Goal: Check status: Check status

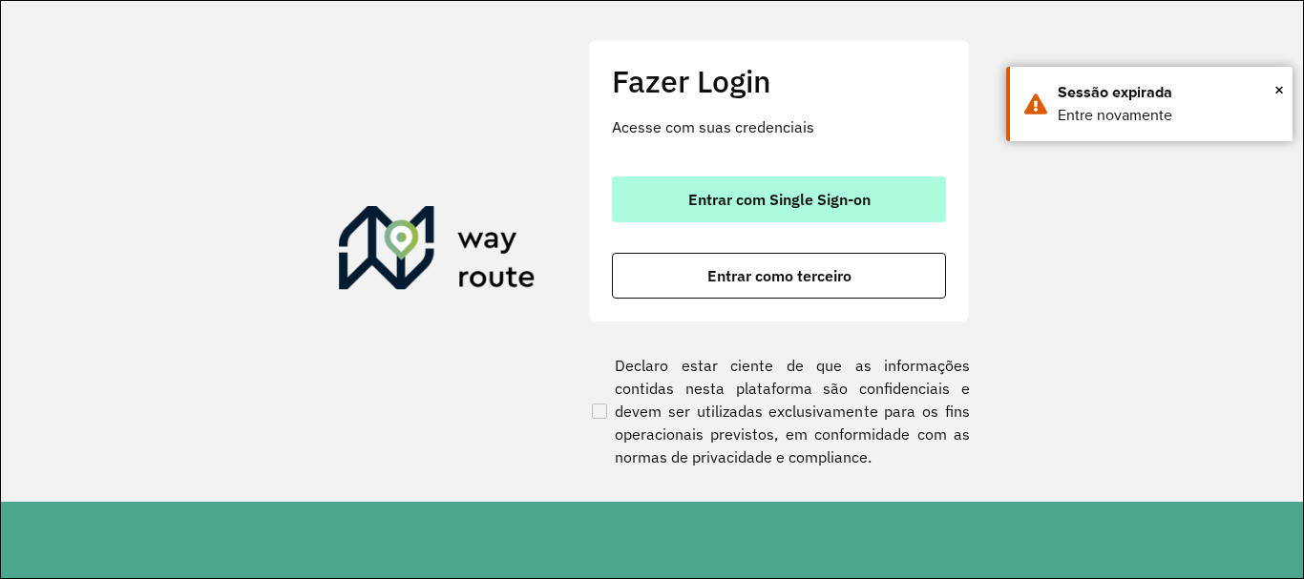
click at [887, 196] on button "Entrar com Single Sign-on" at bounding box center [779, 200] width 334 height 46
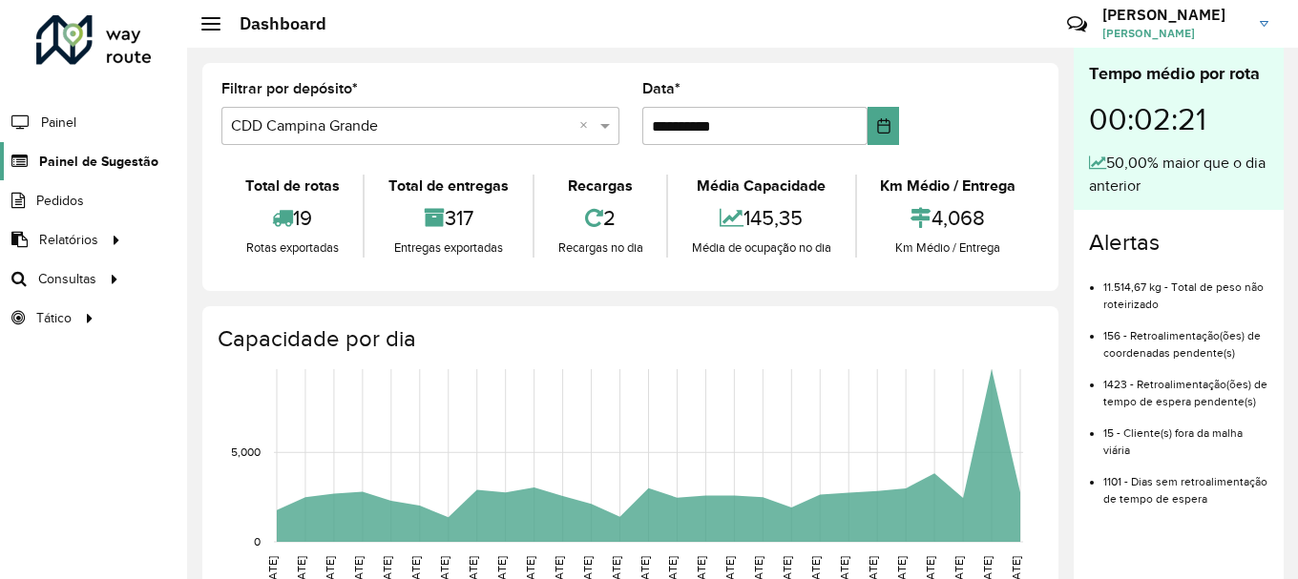
click at [93, 163] on span "Painel de Sugestão" at bounding box center [98, 162] width 119 height 20
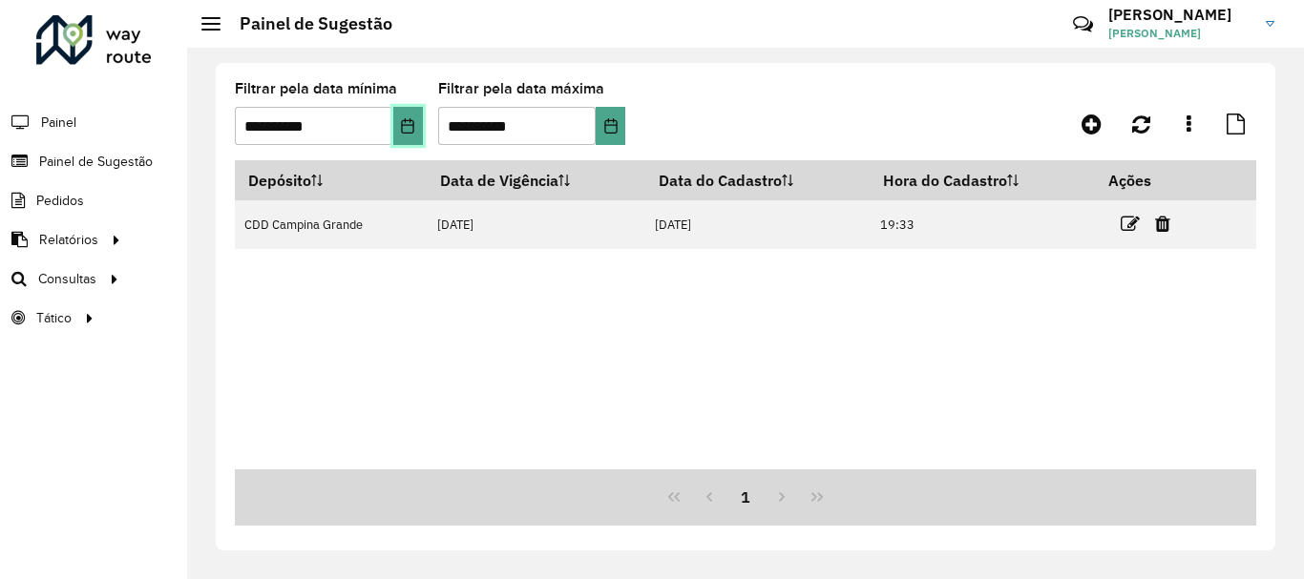
click at [409, 132] on icon "Choose Date" at bounding box center [407, 125] width 15 height 15
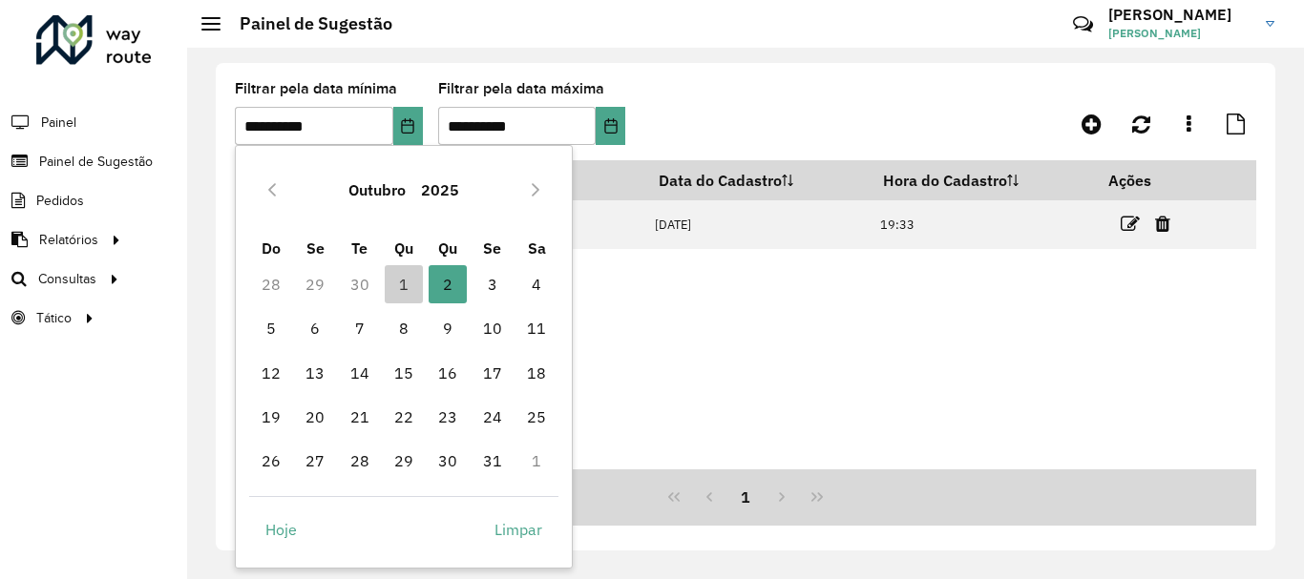
click at [253, 190] on div "Outubro 2025" at bounding box center [404, 189] width 310 height 61
click at [276, 191] on icon "Previous Month" at bounding box center [271, 189] width 15 height 15
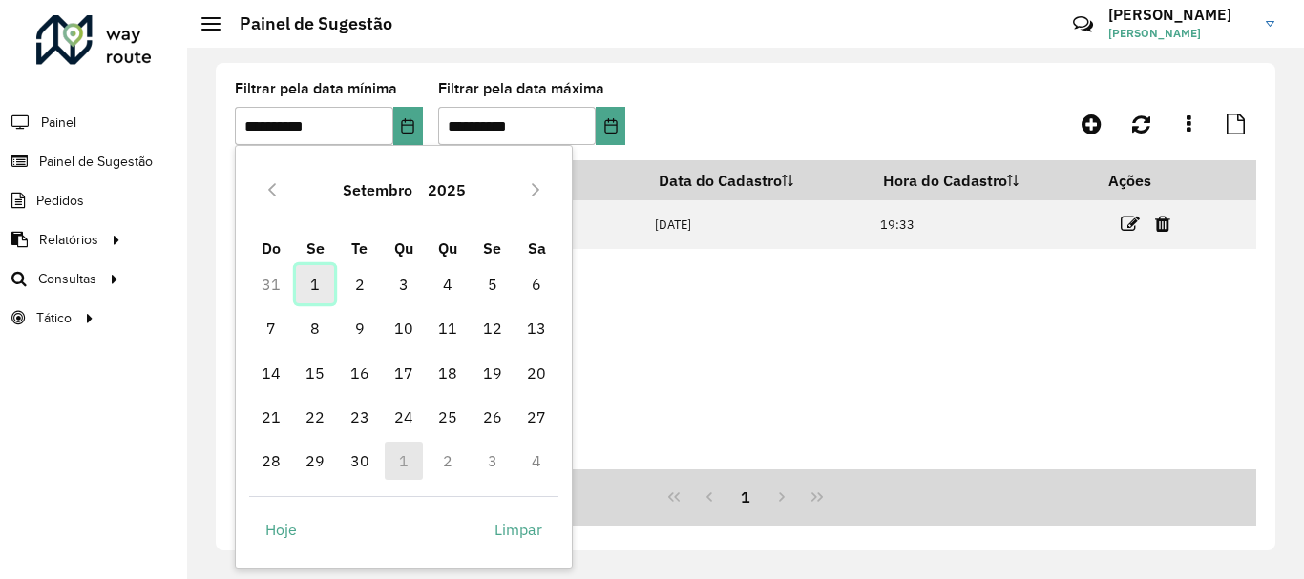
click at [310, 280] on span "1" at bounding box center [315, 284] width 38 height 38
type input "**********"
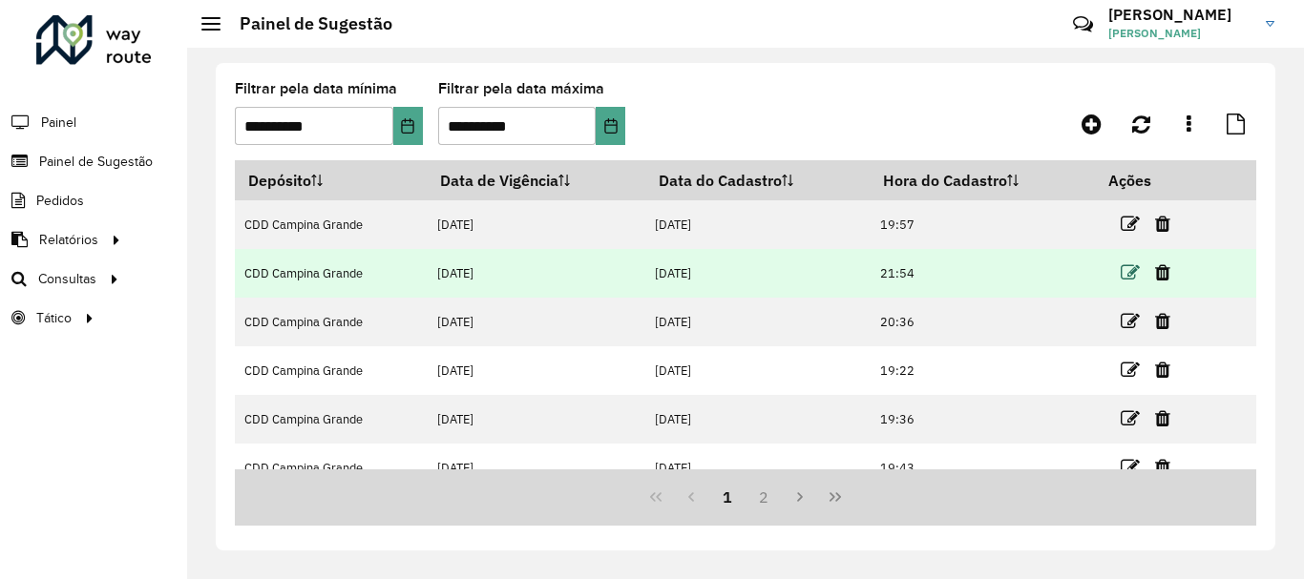
click at [1121, 271] on icon at bounding box center [1129, 272] width 19 height 19
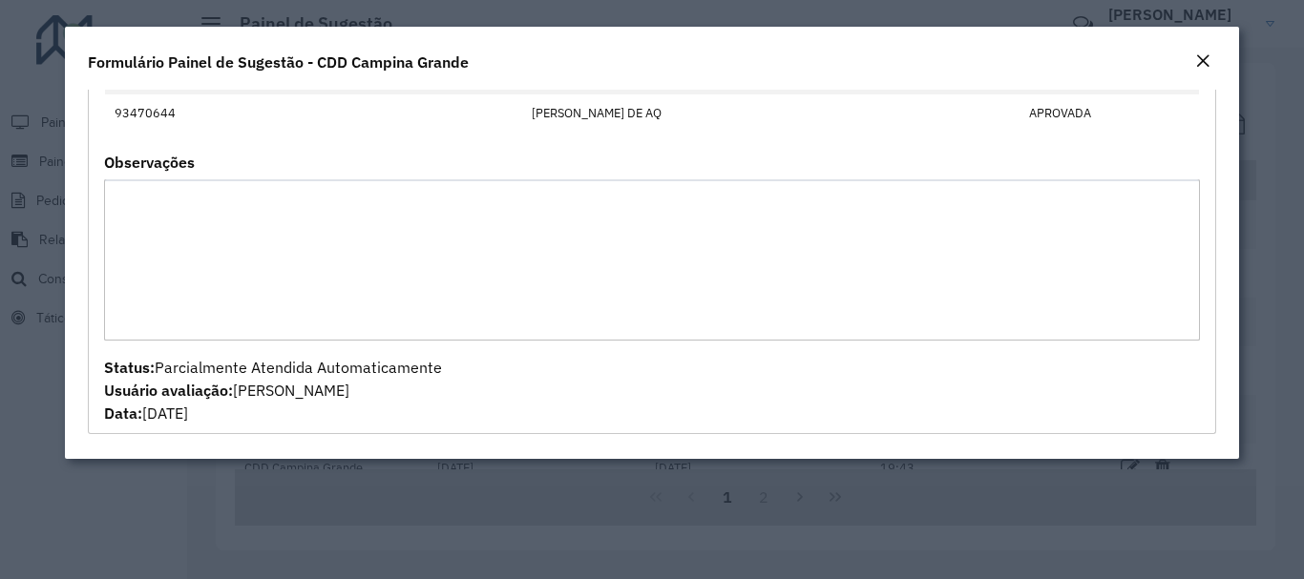
scroll to position [30, 0]
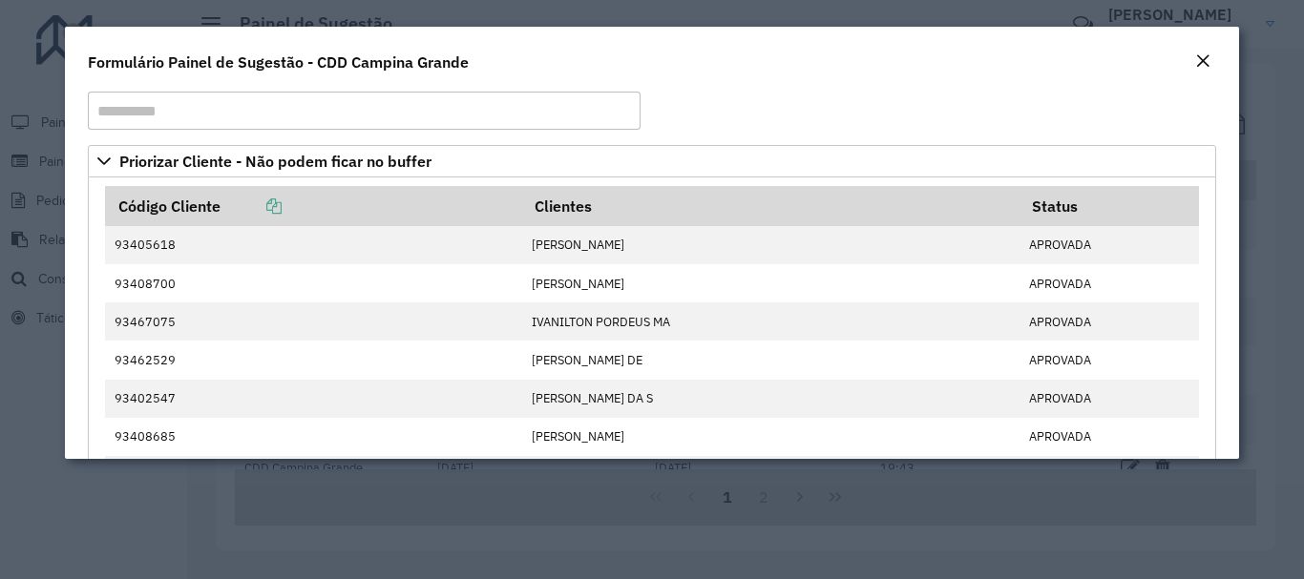
drag, startPoint x: 1231, startPoint y: 184, endPoint x: 1231, endPoint y: 196, distance: 11.5
click at [1231, 196] on div "**********" at bounding box center [651, 274] width 1173 height 369
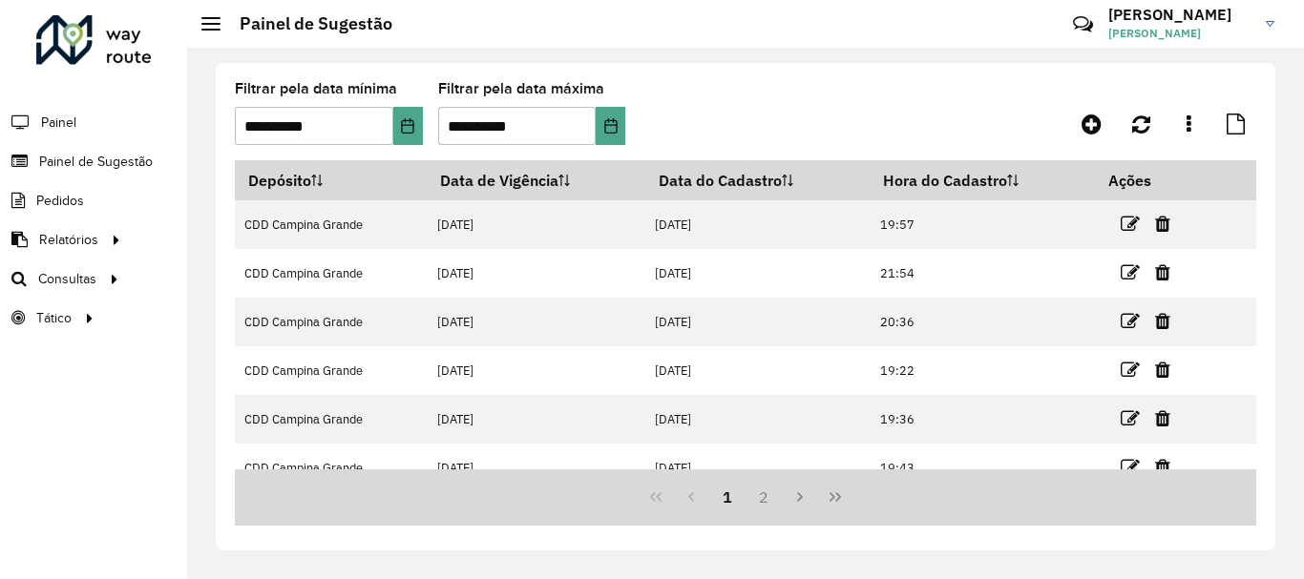
scroll to position [191, 0]
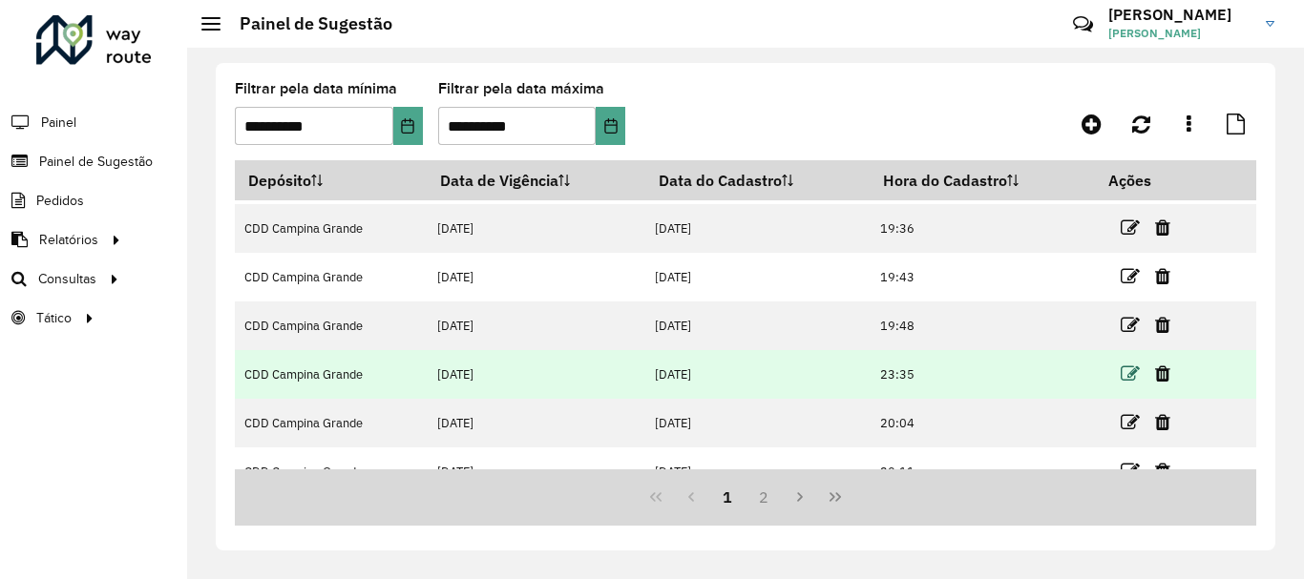
click at [1126, 368] on icon at bounding box center [1129, 374] width 19 height 19
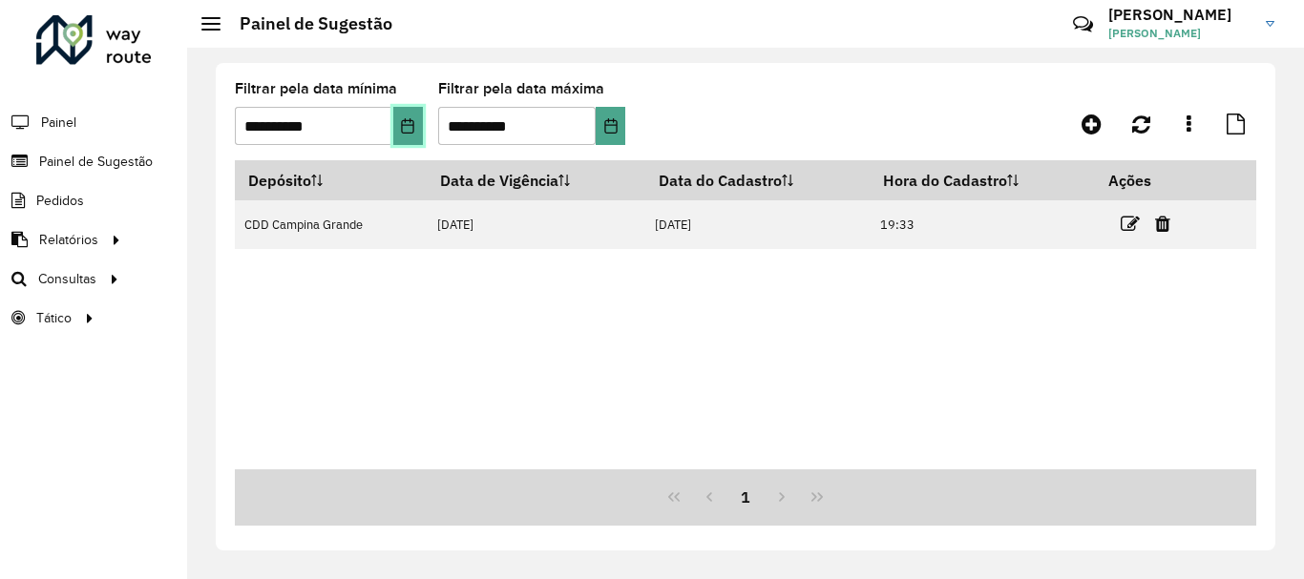
click at [407, 132] on icon "Choose Date" at bounding box center [407, 125] width 15 height 15
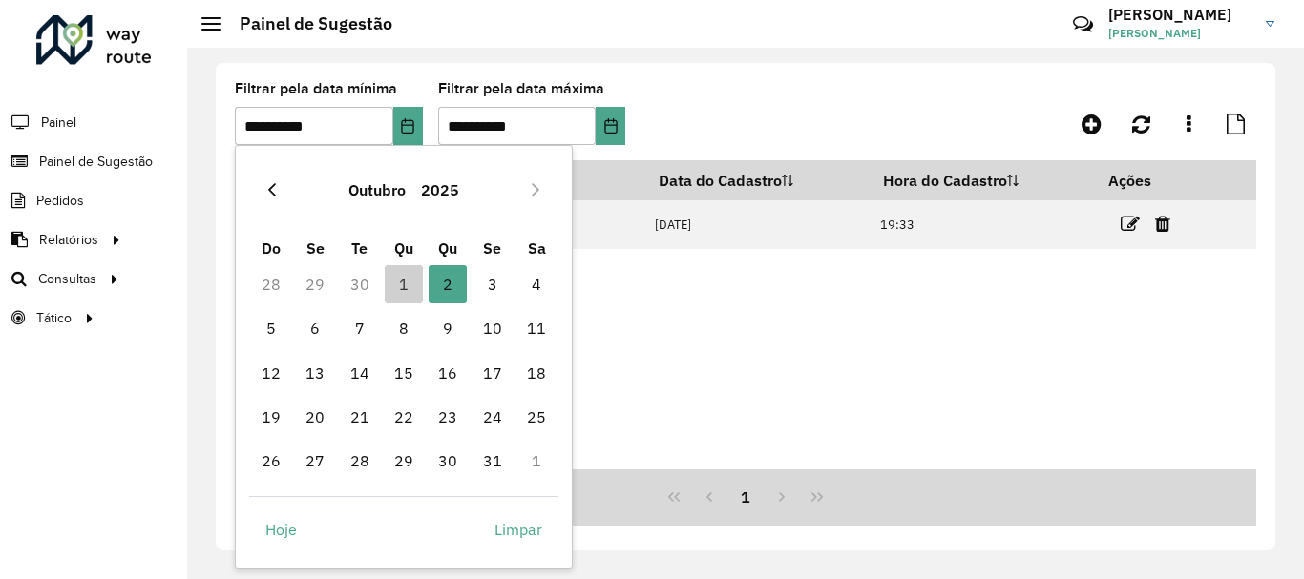
click at [271, 188] on icon "Previous Month" at bounding box center [272, 189] width 8 height 13
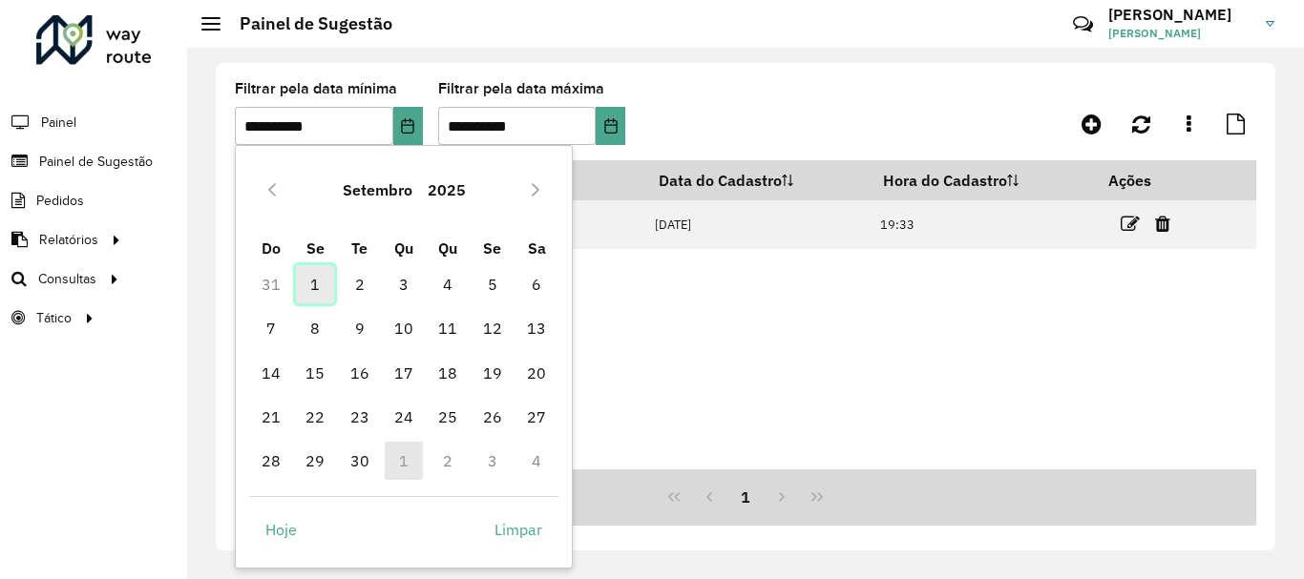
click at [321, 283] on span "1" at bounding box center [315, 284] width 38 height 38
type input "**********"
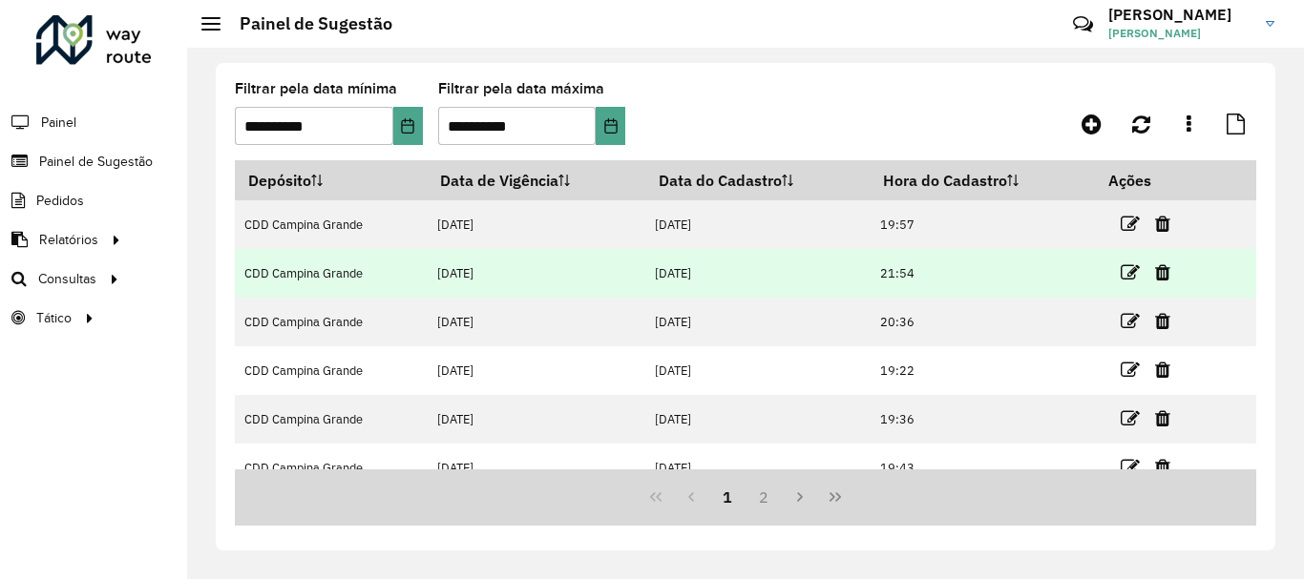
click at [433, 267] on td "[DATE]" at bounding box center [537, 273] width 218 height 49
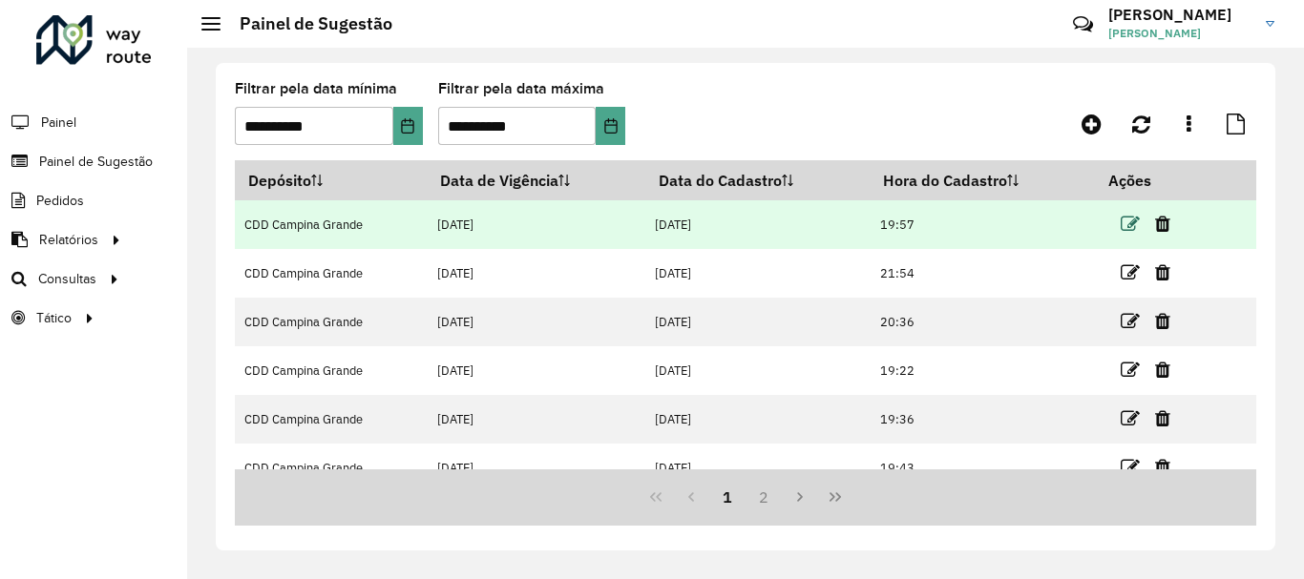
click at [1124, 230] on icon at bounding box center [1129, 224] width 19 height 19
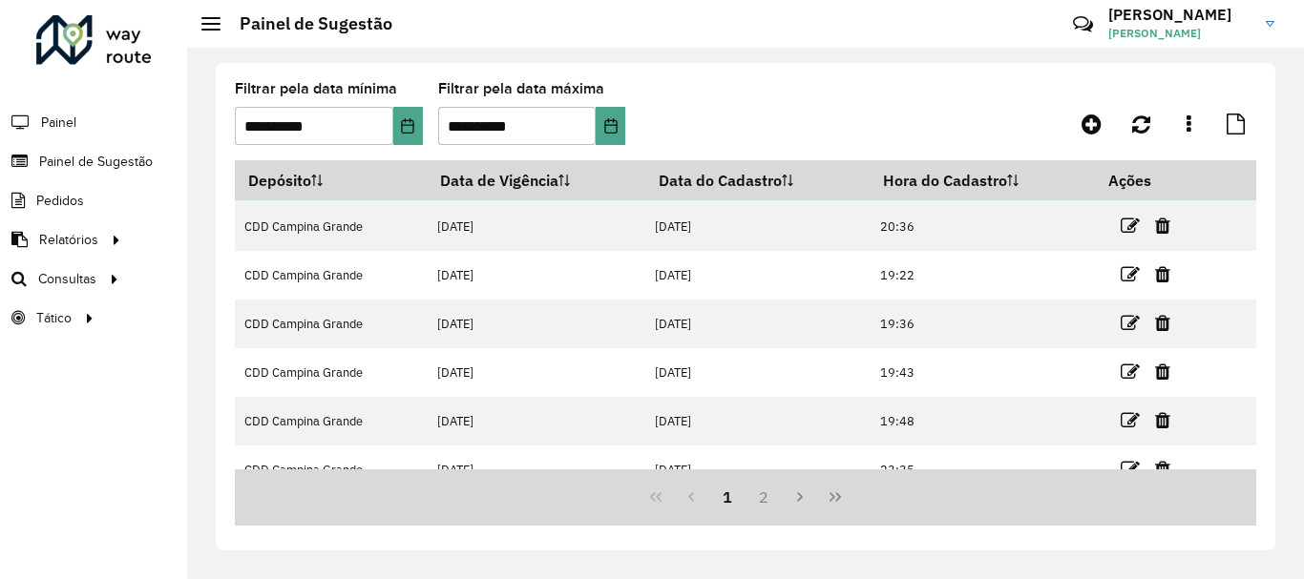
scroll to position [315, 0]
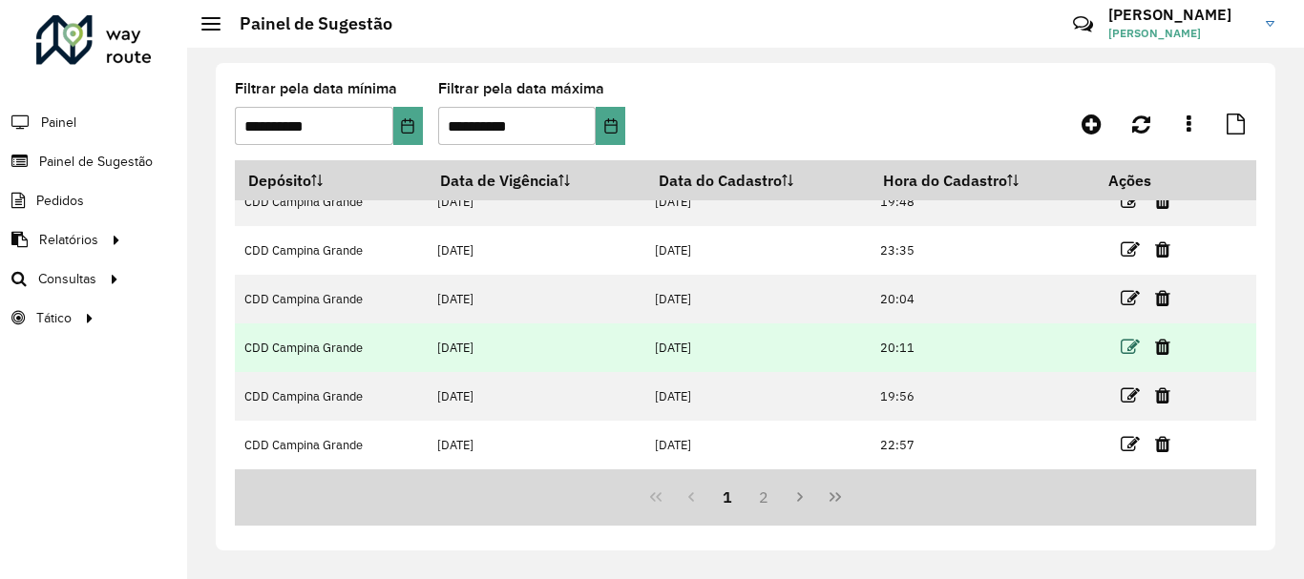
click at [1129, 345] on icon at bounding box center [1129, 347] width 19 height 19
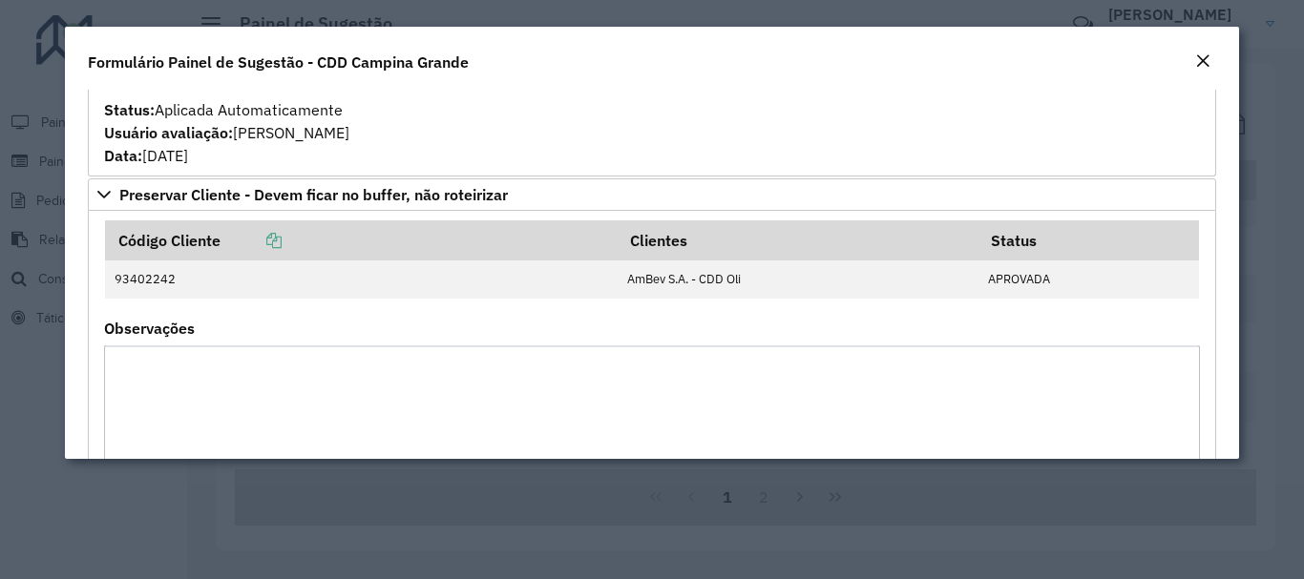
scroll to position [739, 0]
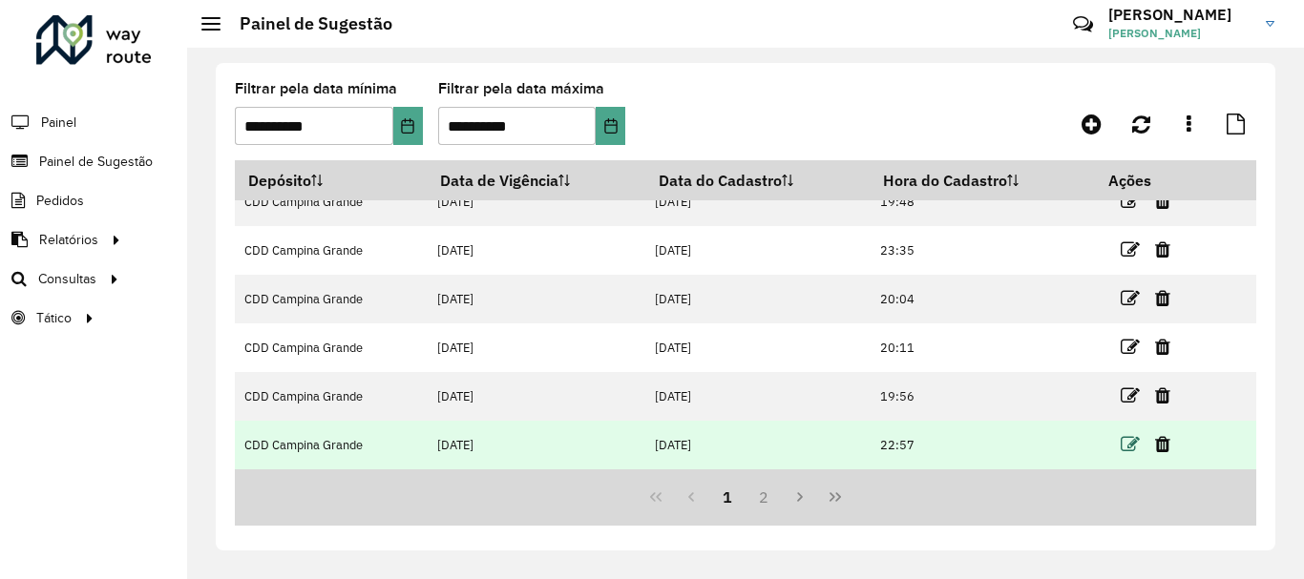
click at [1130, 438] on icon at bounding box center [1129, 444] width 19 height 19
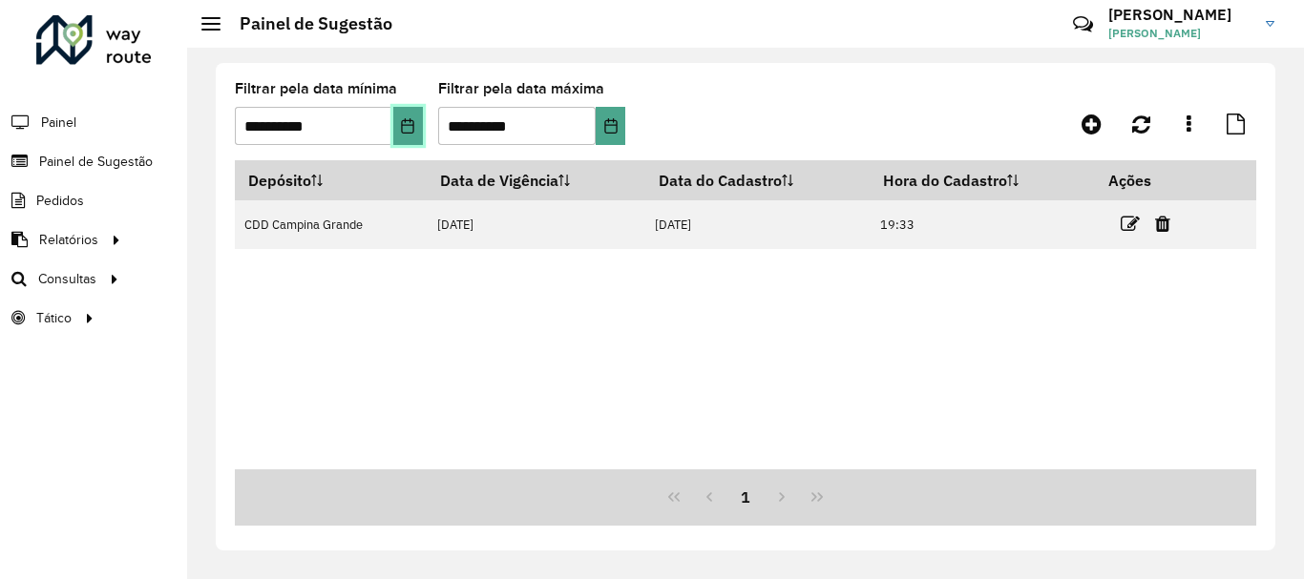
click at [404, 132] on icon "Choose Date" at bounding box center [407, 125] width 15 height 15
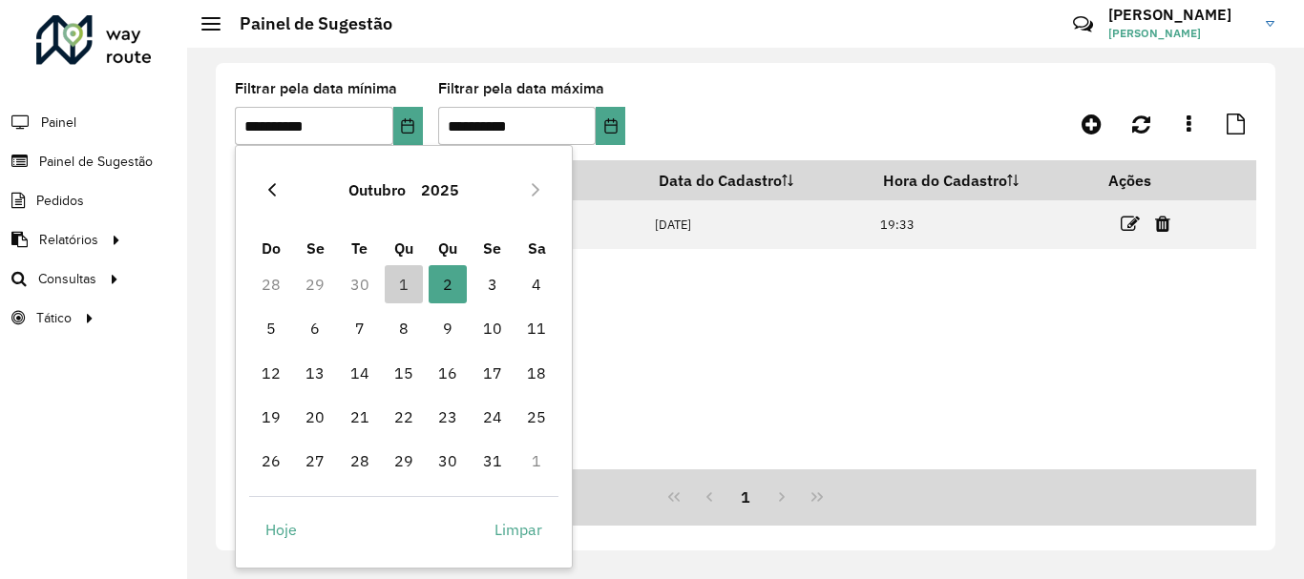
click at [277, 189] on icon "Previous Month" at bounding box center [271, 189] width 15 height 15
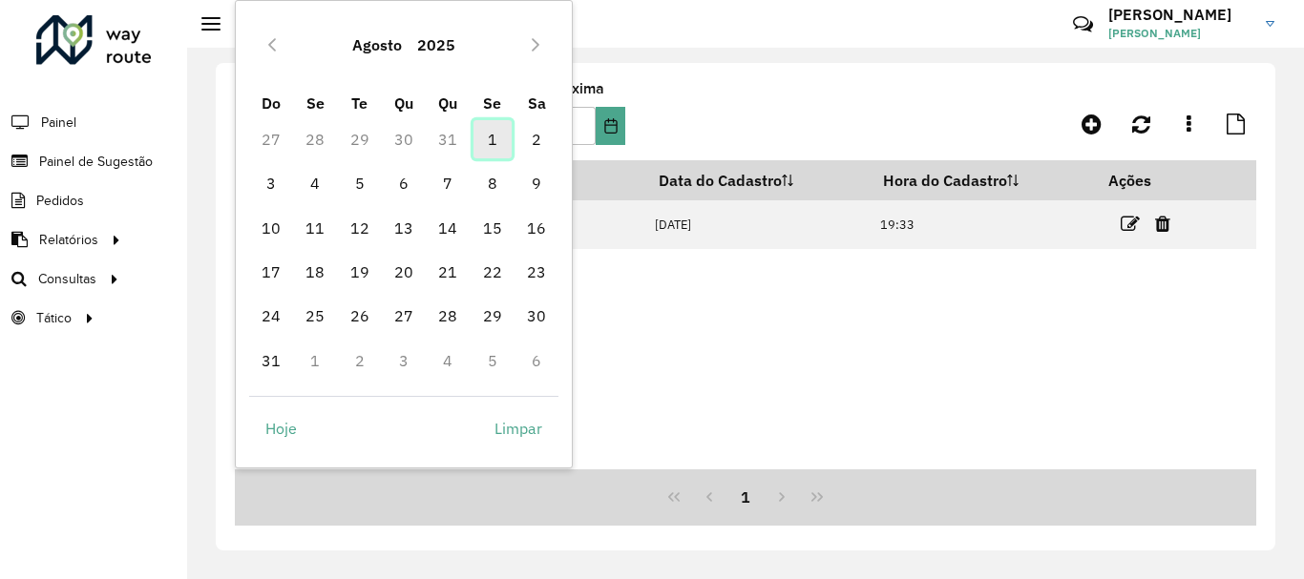
click at [499, 141] on span "1" at bounding box center [492, 139] width 38 height 38
type input "**********"
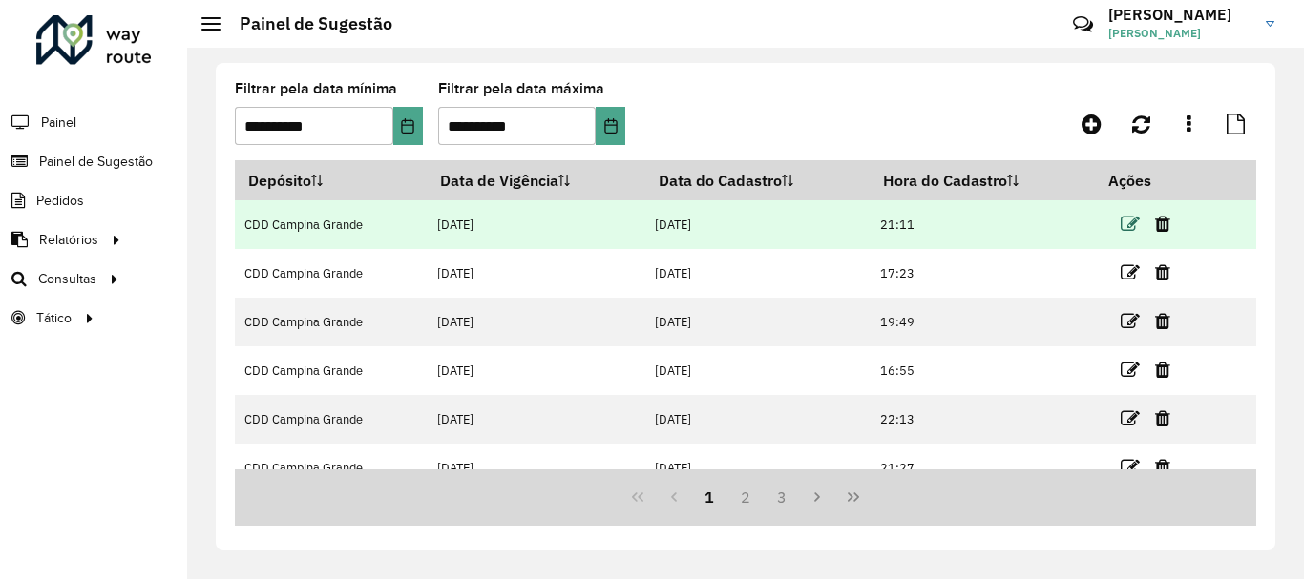
click at [1127, 225] on icon at bounding box center [1129, 224] width 19 height 19
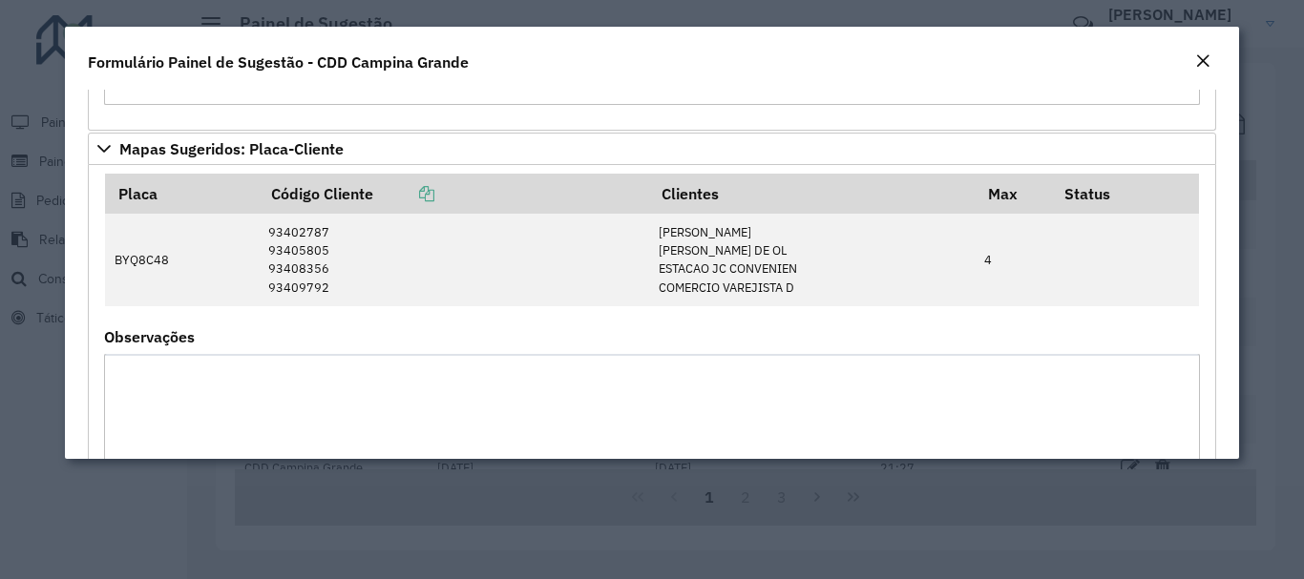
scroll to position [1034, 0]
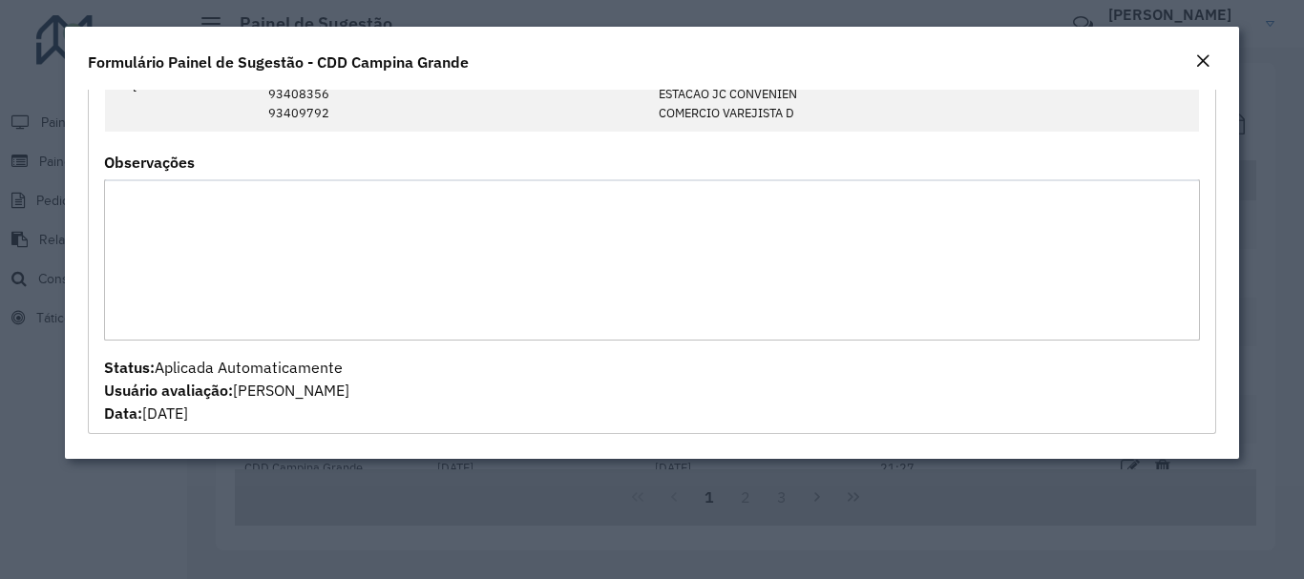
click at [1289, 250] on modal-container "**********" at bounding box center [652, 289] width 1304 height 579
click at [1203, 57] on em "Close" at bounding box center [1202, 60] width 15 height 15
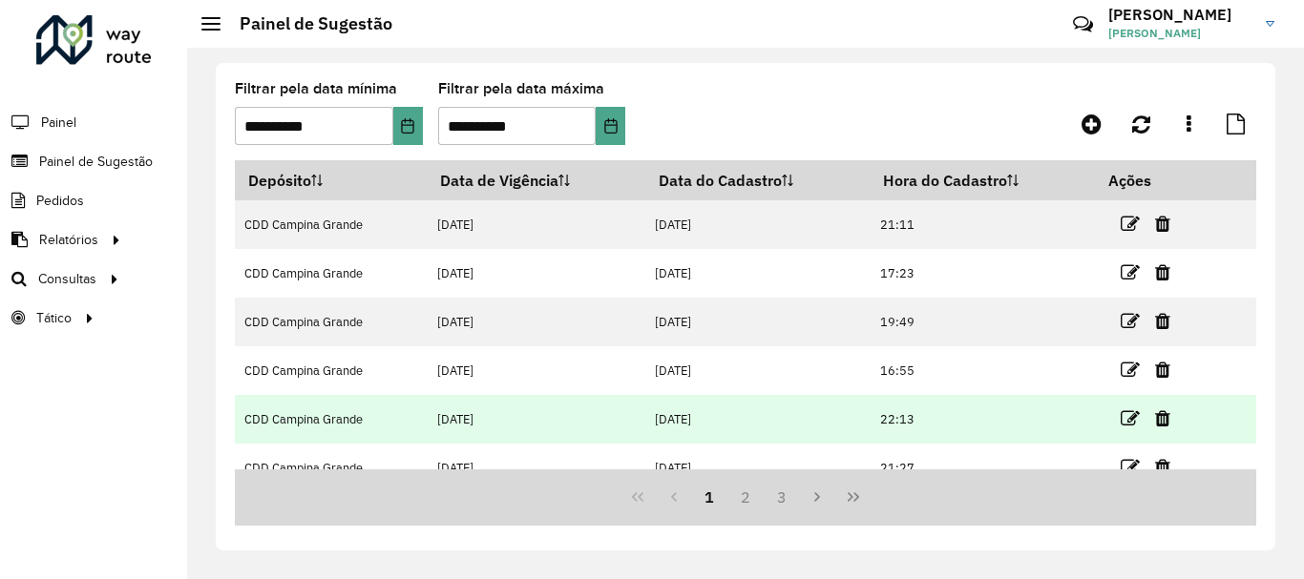
scroll to position [95, 0]
click at [1122, 423] on icon at bounding box center [1129, 420] width 19 height 19
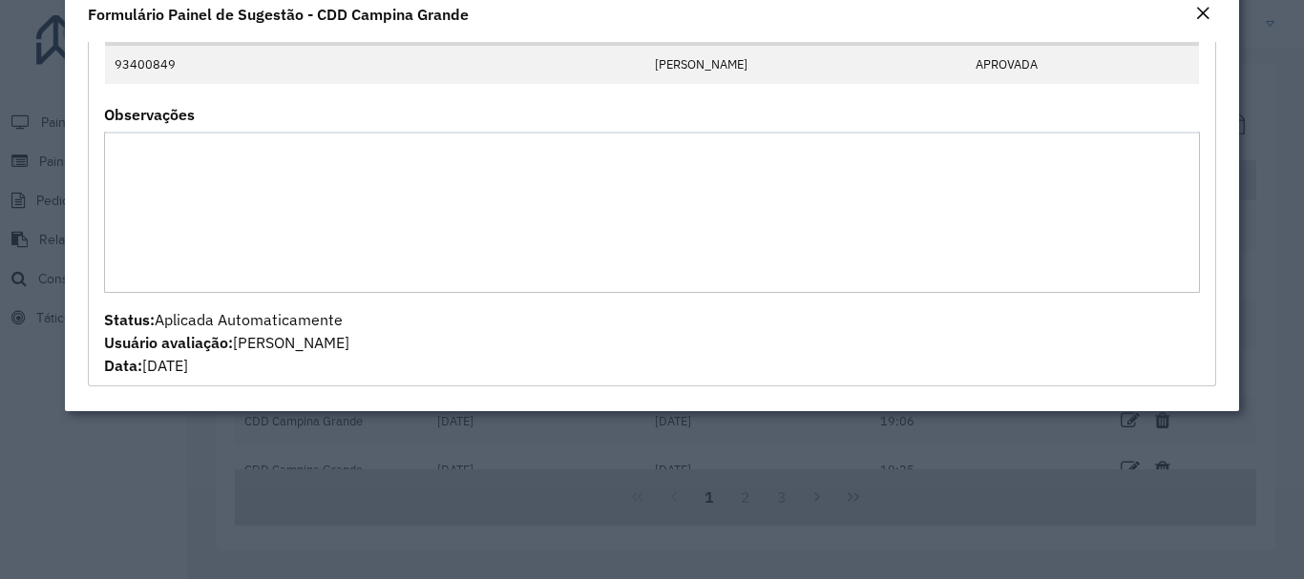
scroll to position [201, 0]
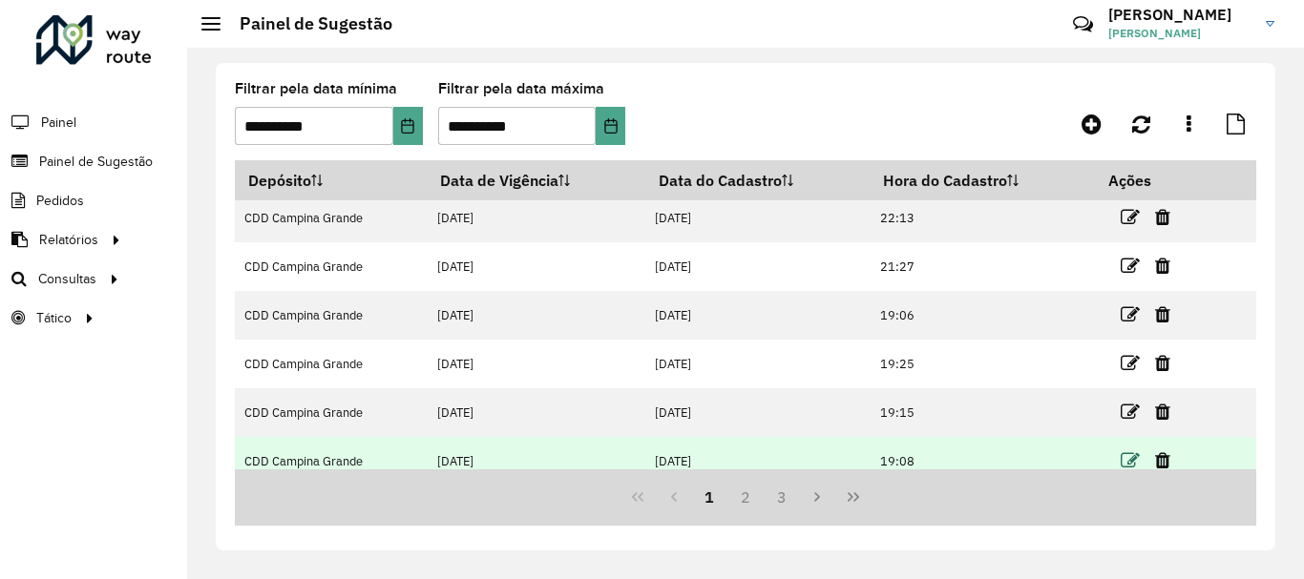
click at [1121, 461] on icon at bounding box center [1129, 460] width 19 height 19
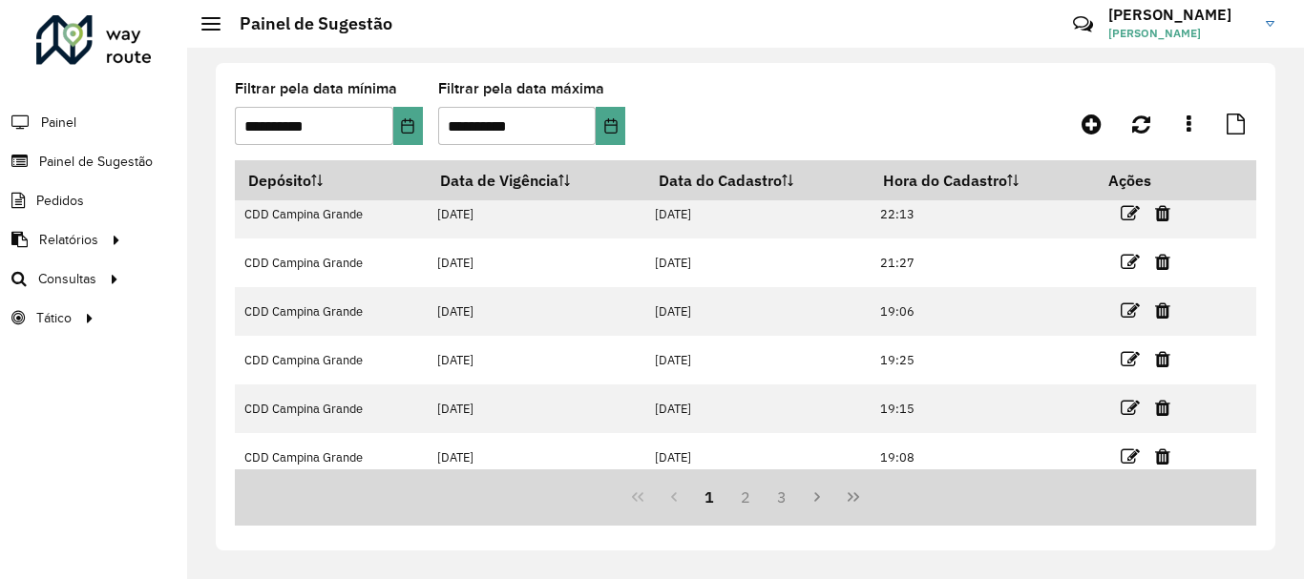
scroll to position [315, 0]
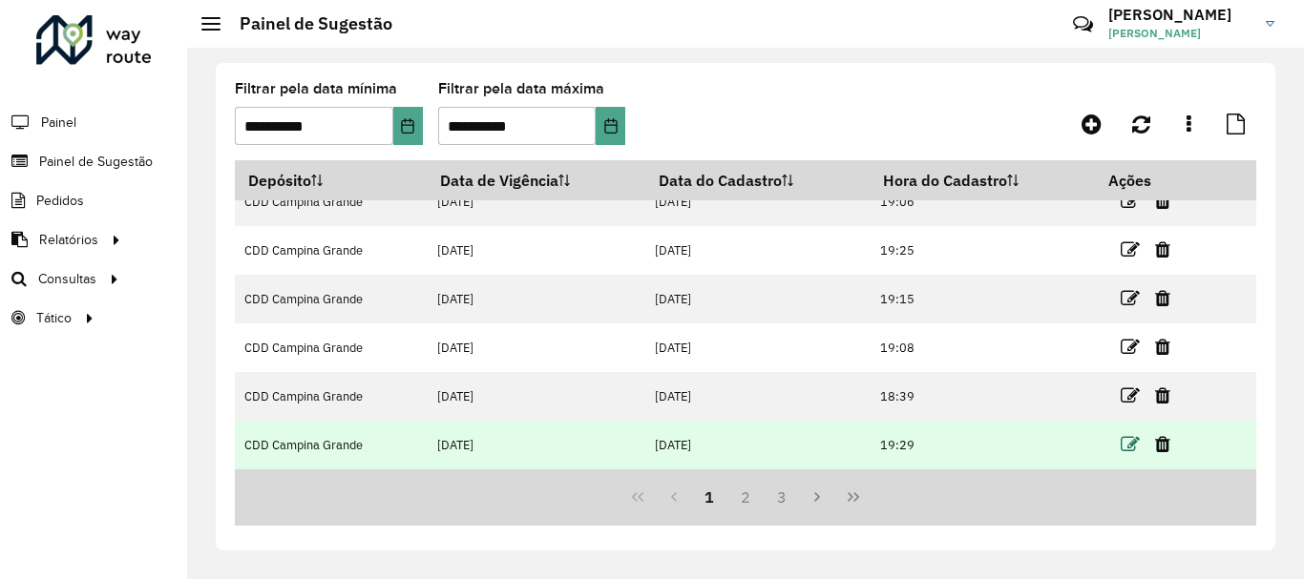
click at [1126, 446] on icon at bounding box center [1129, 444] width 19 height 19
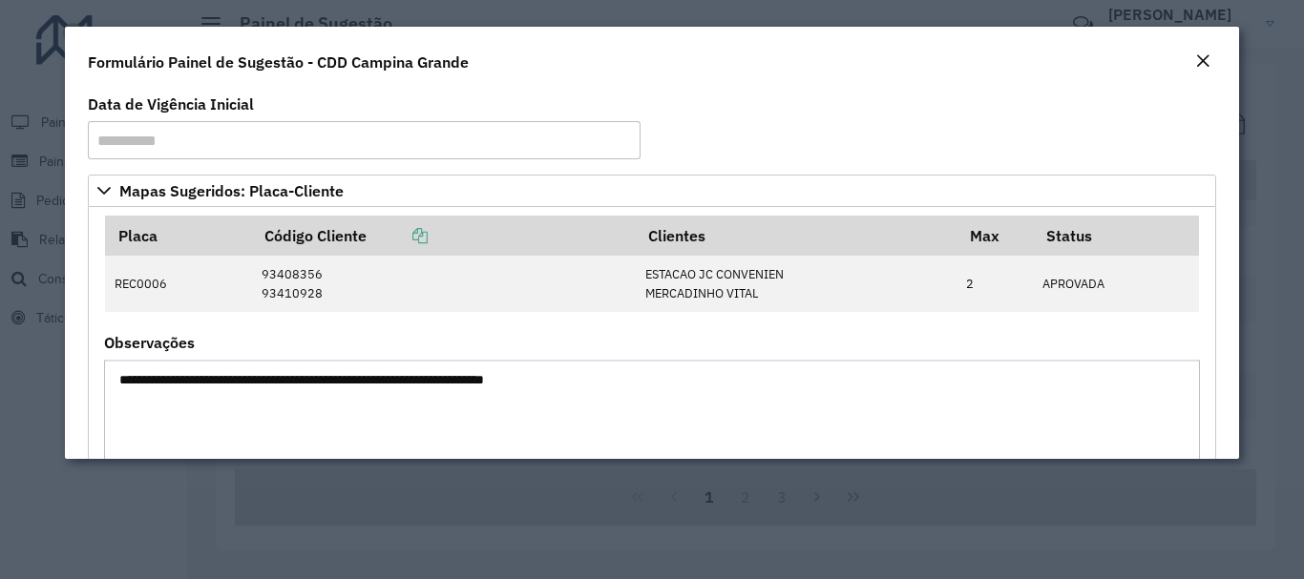
click at [1205, 59] on em "Close" at bounding box center [1202, 60] width 15 height 15
